Goal: Task Accomplishment & Management: Complete application form

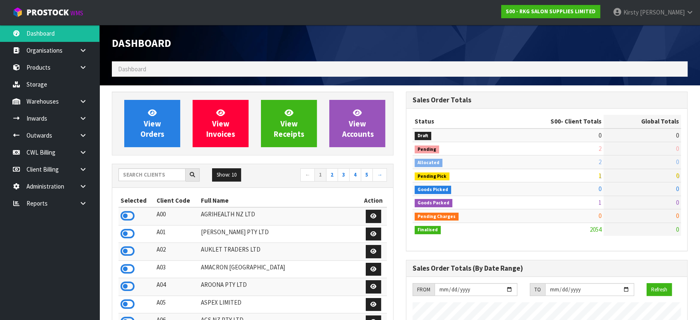
scroll to position [643, 294]
click at [86, 115] on icon at bounding box center [83, 118] width 8 height 6
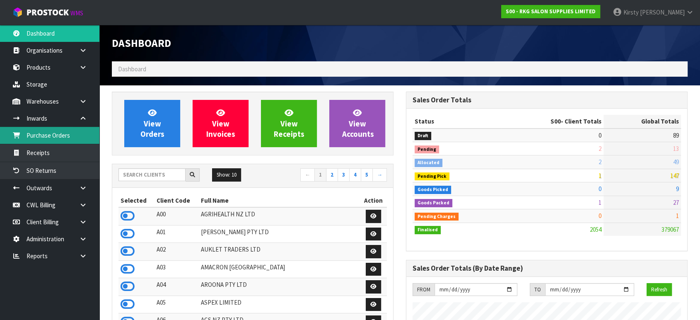
click at [63, 137] on link "Purchase Orders" at bounding box center [49, 135] width 99 height 17
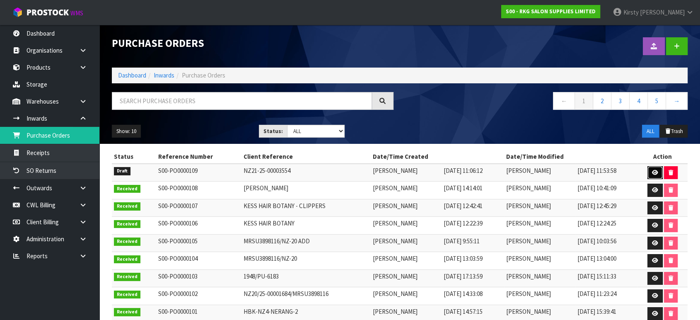
click at [654, 170] on icon at bounding box center [655, 172] width 6 height 5
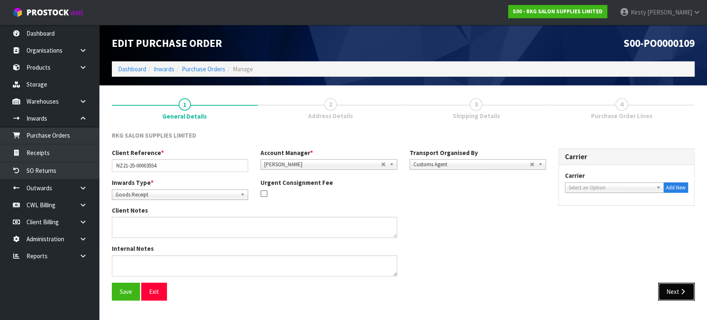
click at [678, 290] on button "Next" at bounding box center [676, 292] width 36 height 18
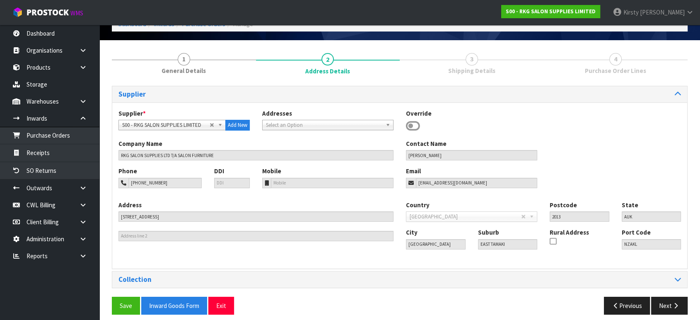
scroll to position [51, 0]
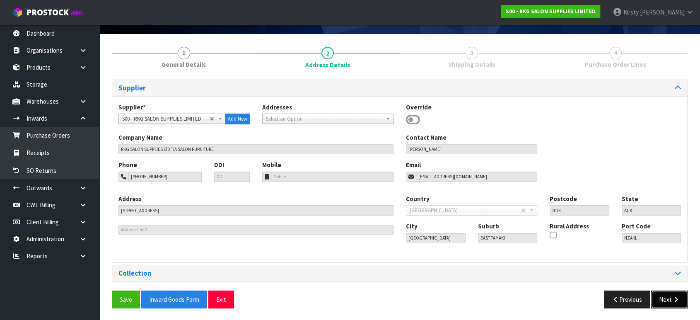
click at [671, 300] on button "Next" at bounding box center [669, 299] width 36 height 18
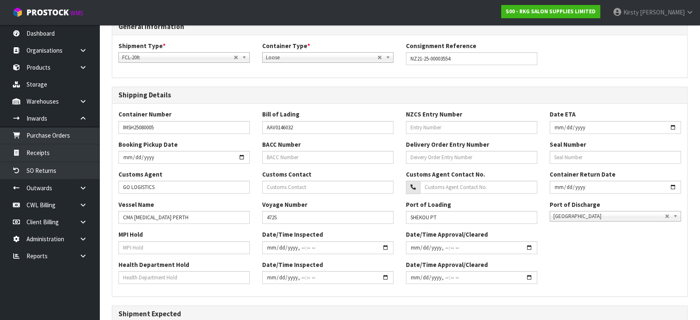
scroll to position [107, 0]
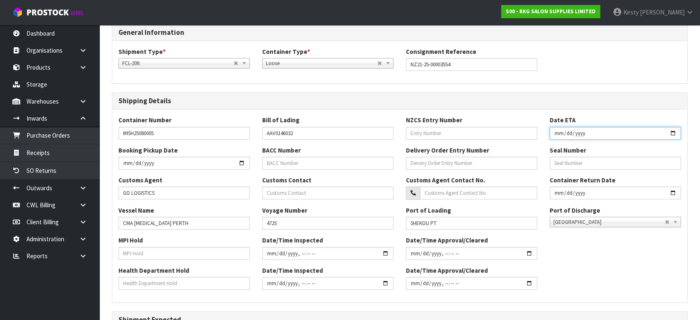
click at [556, 134] on input "date" at bounding box center [615, 133] width 131 height 13
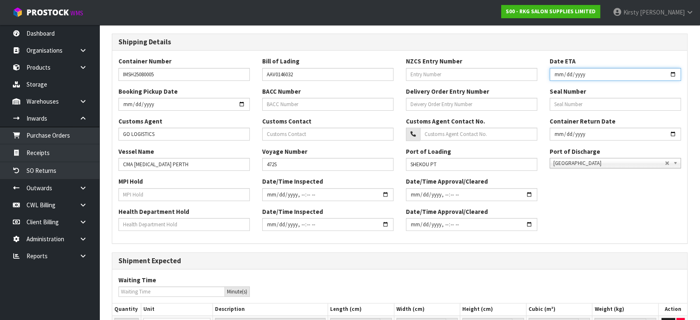
scroll to position [0, 0]
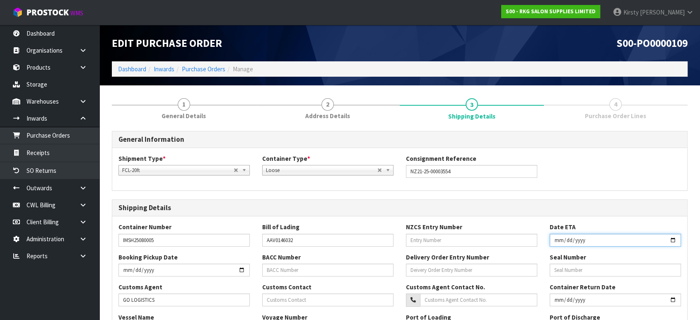
click at [573, 240] on input "date" at bounding box center [615, 240] width 131 height 13
click at [571, 239] on input "date" at bounding box center [615, 240] width 131 height 13
click at [567, 239] on input "date" at bounding box center [615, 240] width 131 height 13
click at [673, 239] on input "date" at bounding box center [615, 240] width 131 height 13
type input "[DATE]"
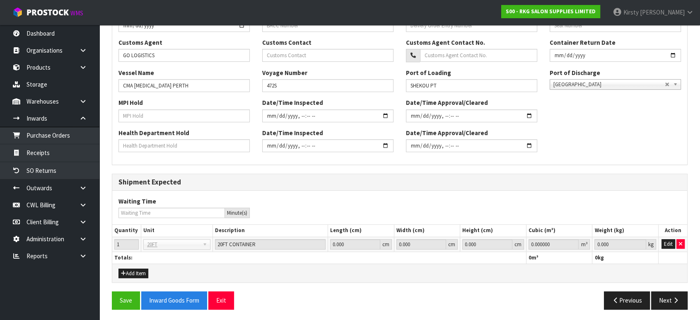
scroll to position [245, 0]
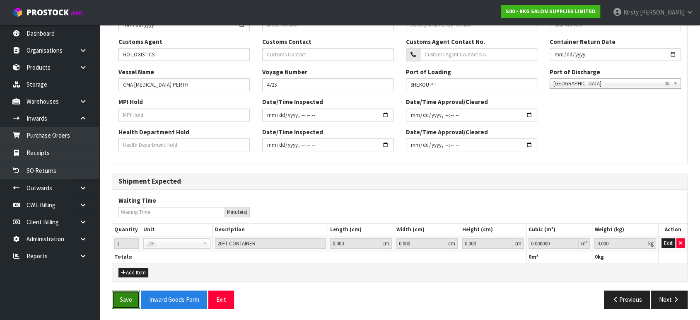
click at [122, 297] on button "Save" at bounding box center [126, 299] width 28 height 18
click at [666, 298] on button "Next" at bounding box center [669, 299] width 36 height 18
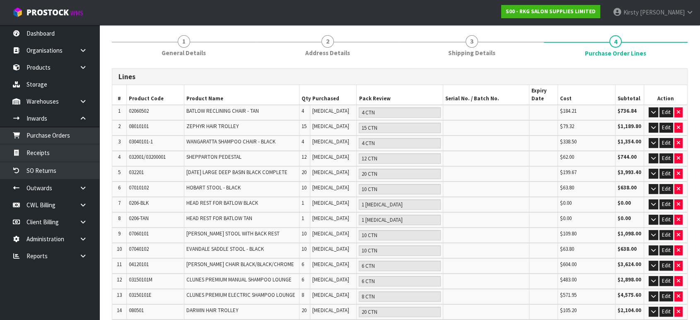
scroll to position [92, 0]
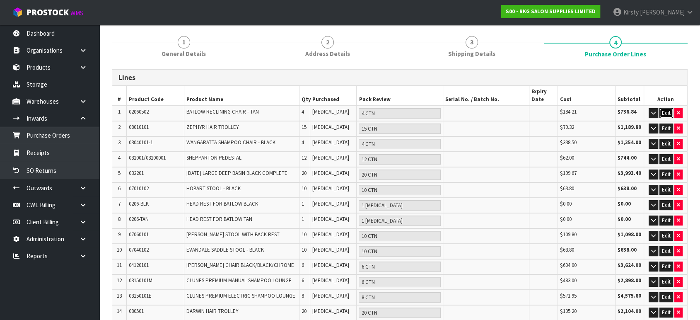
click at [666, 110] on button "Edit" at bounding box center [667, 113] width 14 height 10
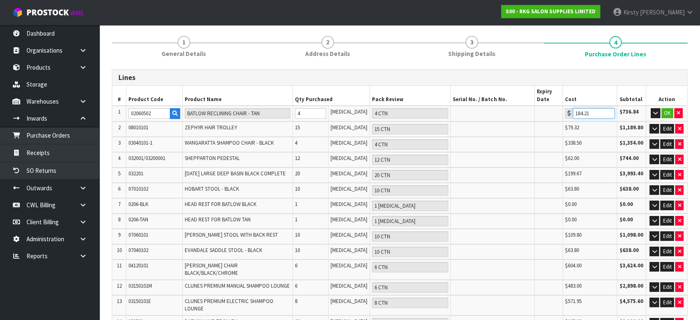
click at [583, 112] on input "184.21" at bounding box center [594, 113] width 42 height 10
drag, startPoint x: 583, startPoint y: 112, endPoint x: 571, endPoint y: 114, distance: 12.1
click at [573, 114] on input "184" at bounding box center [594, 113] width 42 height 10
type input "184.01"
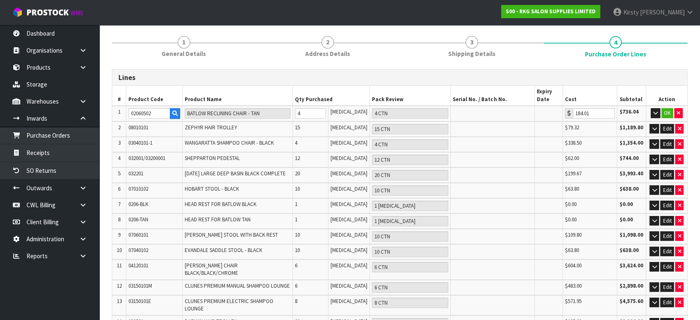
click at [523, 123] on td at bounding box center [493, 128] width 84 height 15
click at [664, 110] on button "OK" at bounding box center [668, 113] width 12 height 10
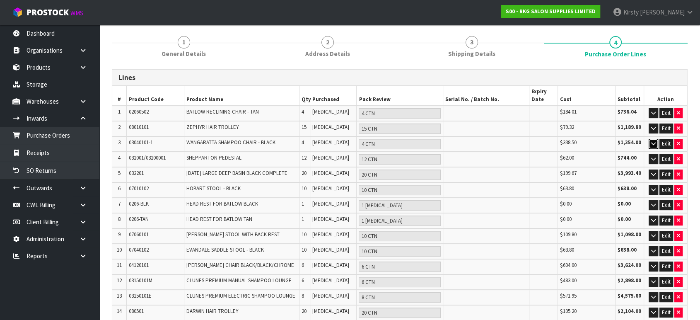
click at [653, 143] on icon "button" at bounding box center [653, 143] width 5 height 5
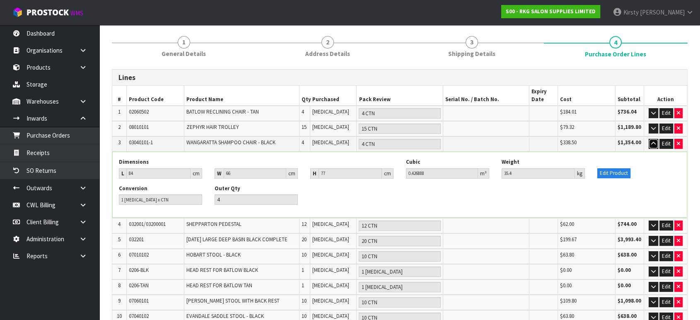
click at [653, 143] on icon "button" at bounding box center [653, 143] width 5 height 5
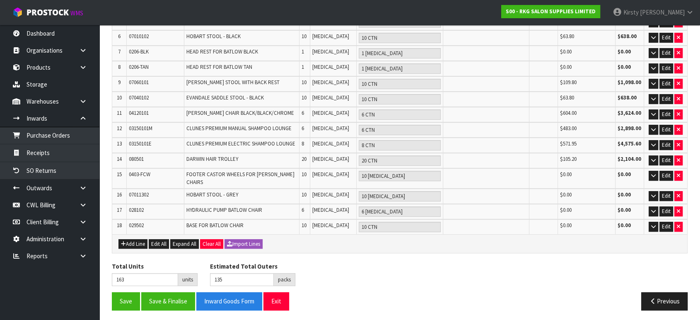
scroll to position [244, 0]
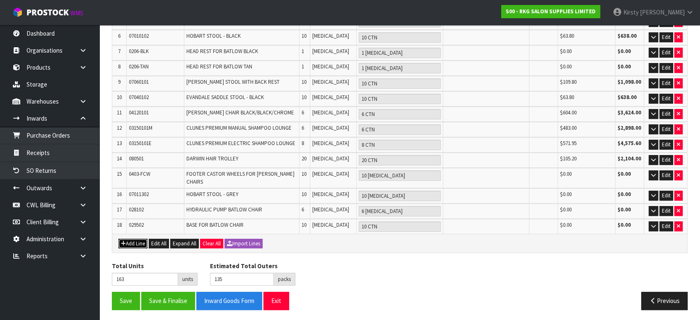
click at [133, 241] on button "Add Line" at bounding box center [132, 244] width 29 height 10
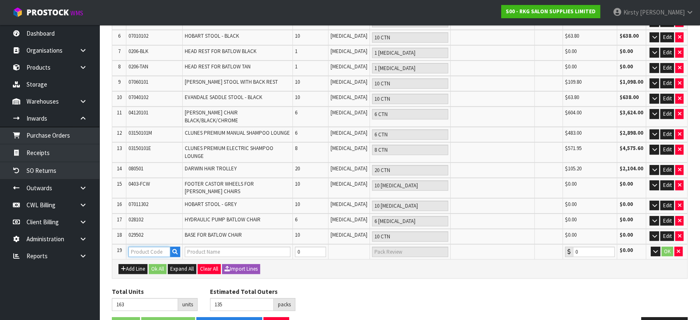
click at [133, 247] on input "text" at bounding box center [149, 252] width 42 height 10
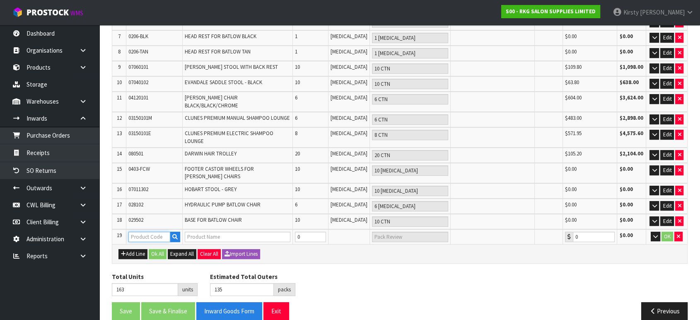
click at [149, 232] on input "text" at bounding box center [149, 237] width 42 height 10
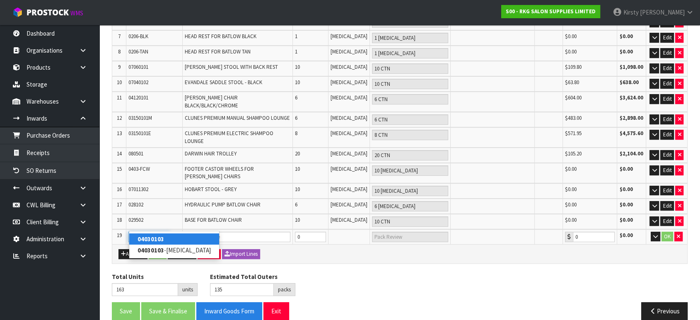
type input "04030103"
click at [182, 238] on link "04030103" at bounding box center [174, 238] width 90 height 11
type input "04030103"
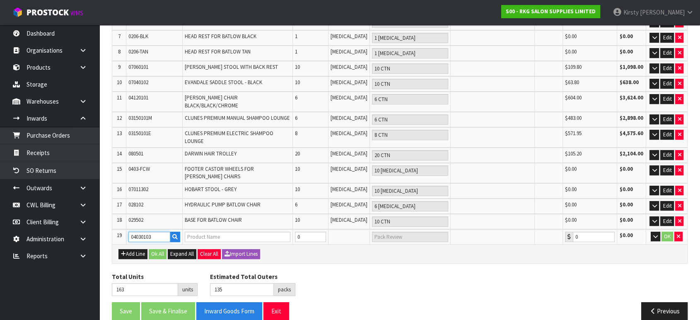
type input "GOLD COAST [PERSON_NAME] CHAIR BLACK/GOLD FRAME"
type input "753.61"
type input "164"
type input "136"
type input "1"
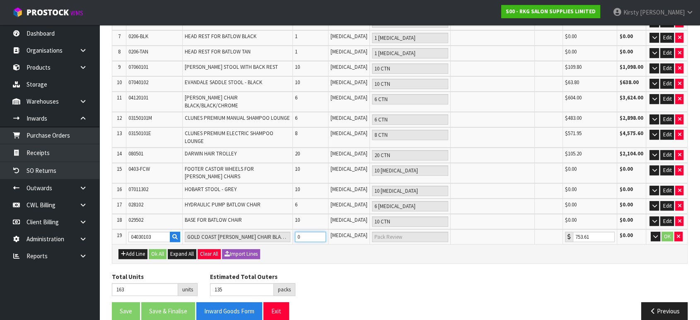
type input "1 CTN"
type input "1"
click at [326, 232] on input "1" at bounding box center [310, 237] width 31 height 10
type input "165"
type input "137"
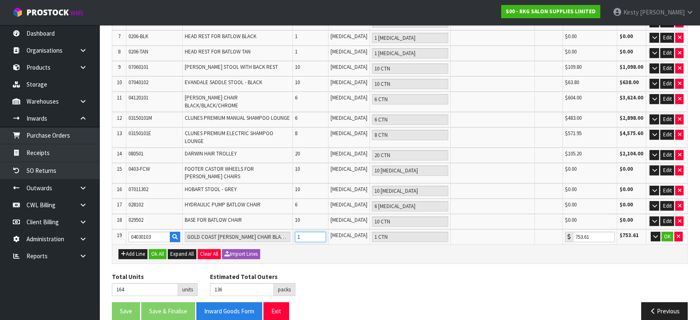
type input "2"
type input "2 CTN"
type input "2"
click at [326, 232] on input "2" at bounding box center [310, 237] width 31 height 10
type input "166"
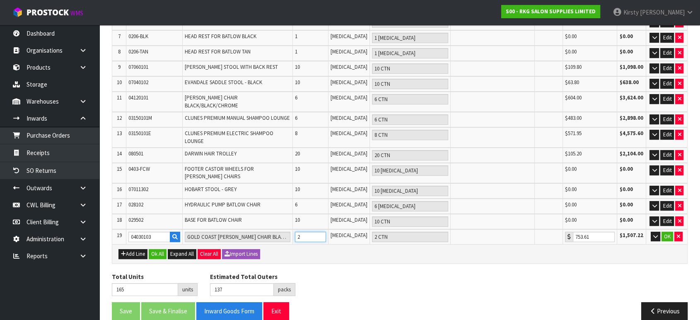
type input "138"
type input "3"
type input "3 CTN"
type input "3"
click at [326, 232] on input "3" at bounding box center [310, 237] width 31 height 10
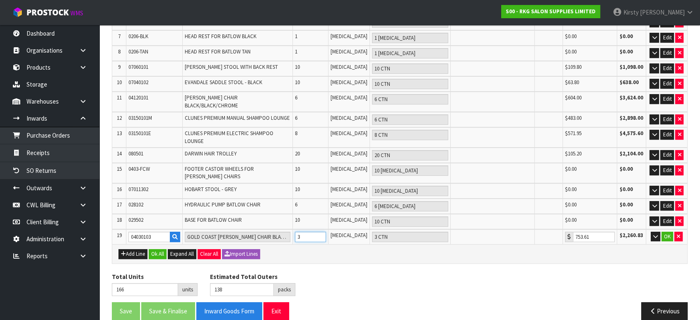
type input "167"
type input "139"
type input "4"
type input "4 CTN"
type input "4"
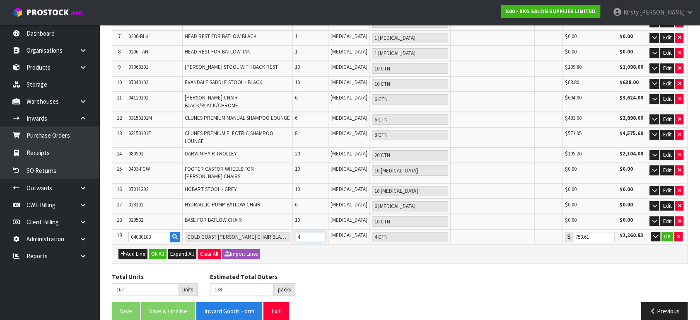
click at [326, 232] on input "4" at bounding box center [310, 237] width 31 height 10
click at [665, 232] on button "OK" at bounding box center [668, 237] width 12 height 10
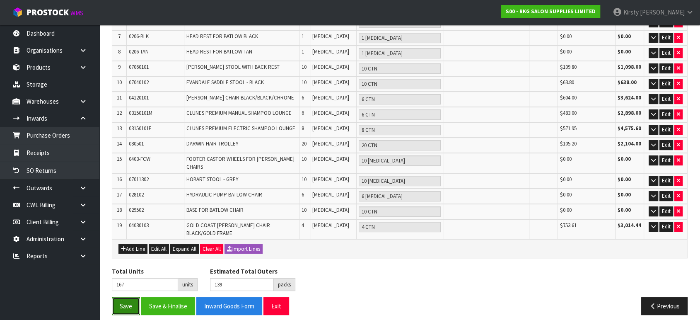
click at [124, 299] on button "Save" at bounding box center [126, 306] width 28 height 18
click at [133, 244] on button "Add Line" at bounding box center [132, 249] width 29 height 10
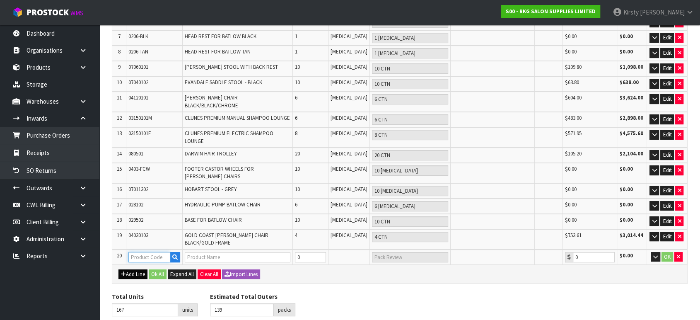
click at [133, 252] on input "text" at bounding box center [149, 257] width 42 height 10
type input "06020"
click at [155, 259] on link "06020 101" at bounding box center [161, 259] width 65 height 11
type input "06020101"
type input "[PERSON_NAME] WORK BENCH"
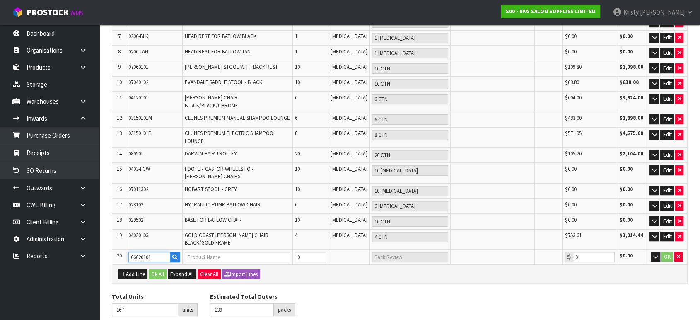
type input "65.68"
drag, startPoint x: 306, startPoint y: 248, endPoint x: 299, endPoint y: 249, distance: 7.6
click at [299, 249] on td "0" at bounding box center [310, 256] width 35 height 15
type input "169"
type input "141"
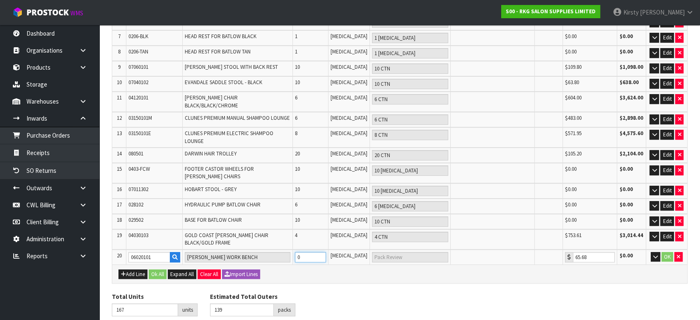
type input "2"
type input "2 CTN"
type input "187"
type input "159"
type input "20"
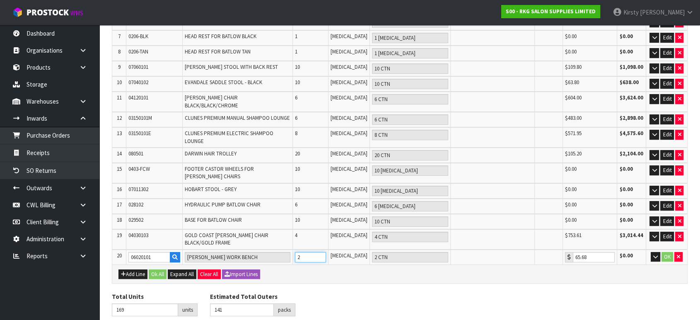
type input "20 CTN"
type input "20"
click at [666, 252] on button "OK" at bounding box center [668, 257] width 12 height 10
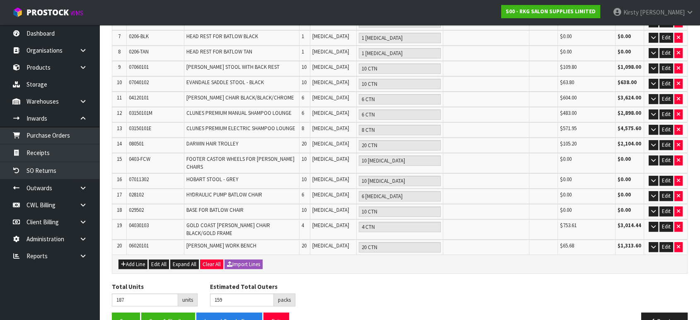
scroll to position [213, 0]
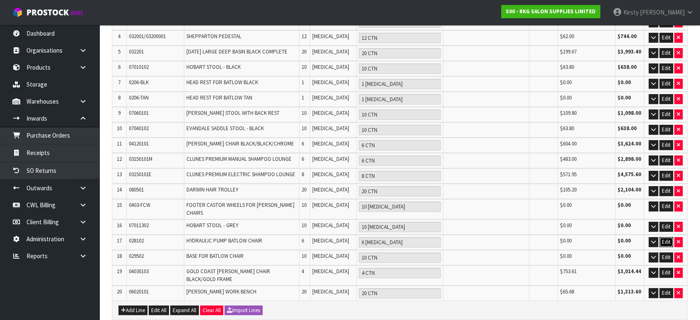
click at [664, 239] on button "Edit" at bounding box center [667, 242] width 14 height 10
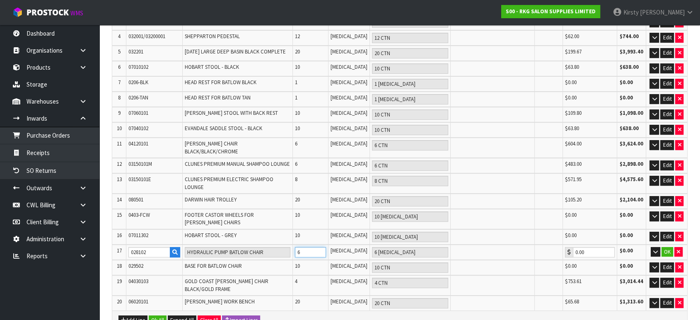
drag, startPoint x: 310, startPoint y: 239, endPoint x: 295, endPoint y: 240, distance: 14.6
click at [295, 244] on tr "17 028102 HYDRAULIC PUMP BATLOW CHAIR 6 [MEDICAL_DATA] 6 [MEDICAL_DATA] 0.00 $0…" at bounding box center [399, 252] width 575 height 16
type input "185"
type input "4"
type input "4 [MEDICAL_DATA]"
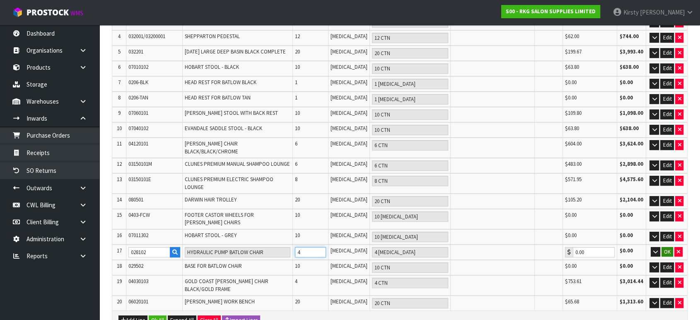
type input "4"
click at [669, 247] on button "OK" at bounding box center [668, 252] width 12 height 10
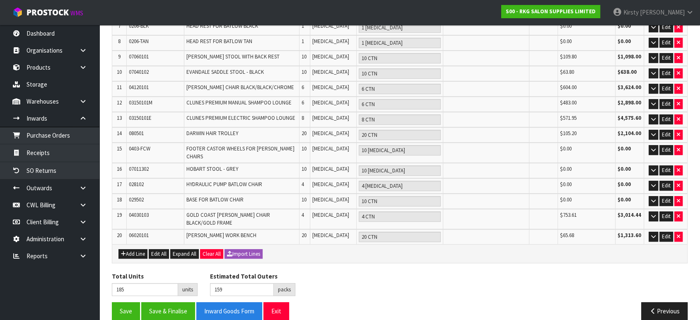
scroll to position [275, 0]
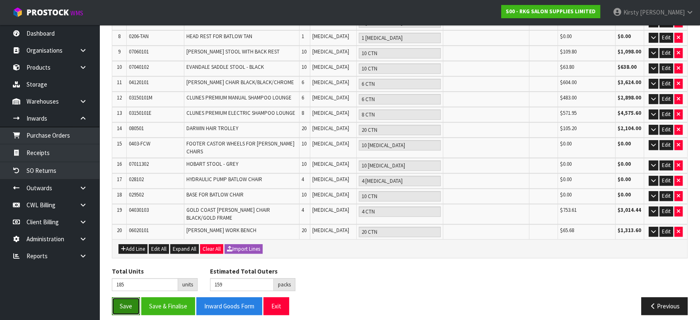
click at [125, 299] on button "Save" at bounding box center [126, 306] width 28 height 18
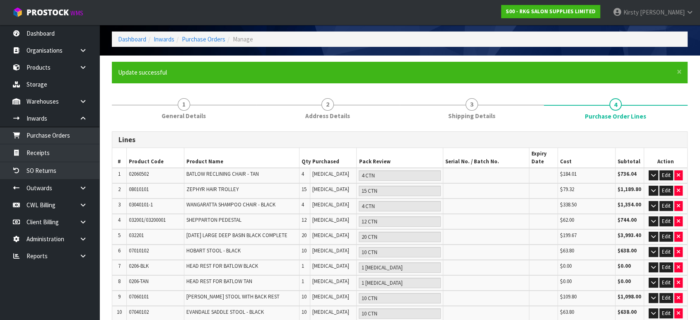
scroll to position [46, 0]
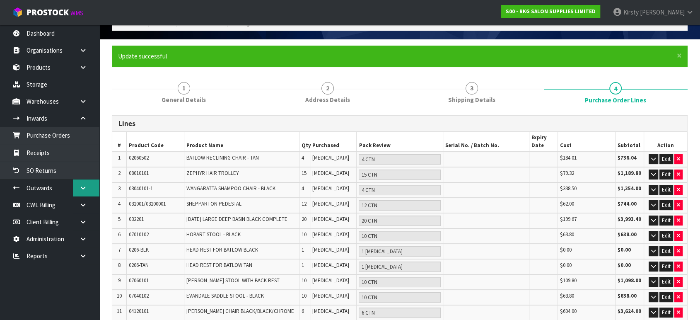
click at [82, 191] on link at bounding box center [86, 187] width 27 height 17
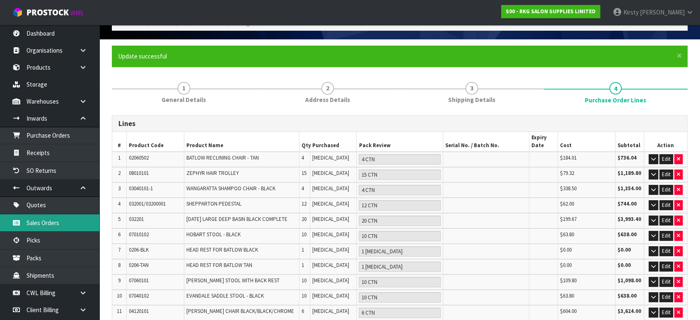
click at [46, 219] on link "Sales Orders" at bounding box center [49, 222] width 99 height 17
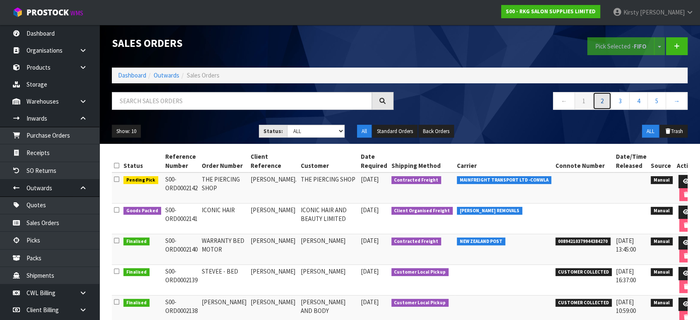
click at [604, 102] on link "2" at bounding box center [602, 101] width 19 height 18
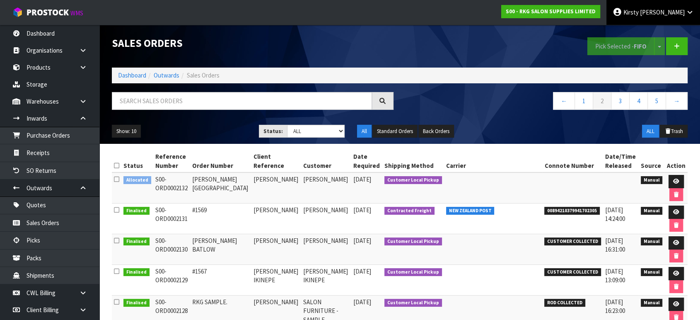
click at [639, 13] on span "Kirsty" at bounding box center [631, 12] width 15 height 8
click at [660, 31] on link "Logout" at bounding box center [666, 32] width 65 height 11
